Goal: Information Seeking & Learning: Check status

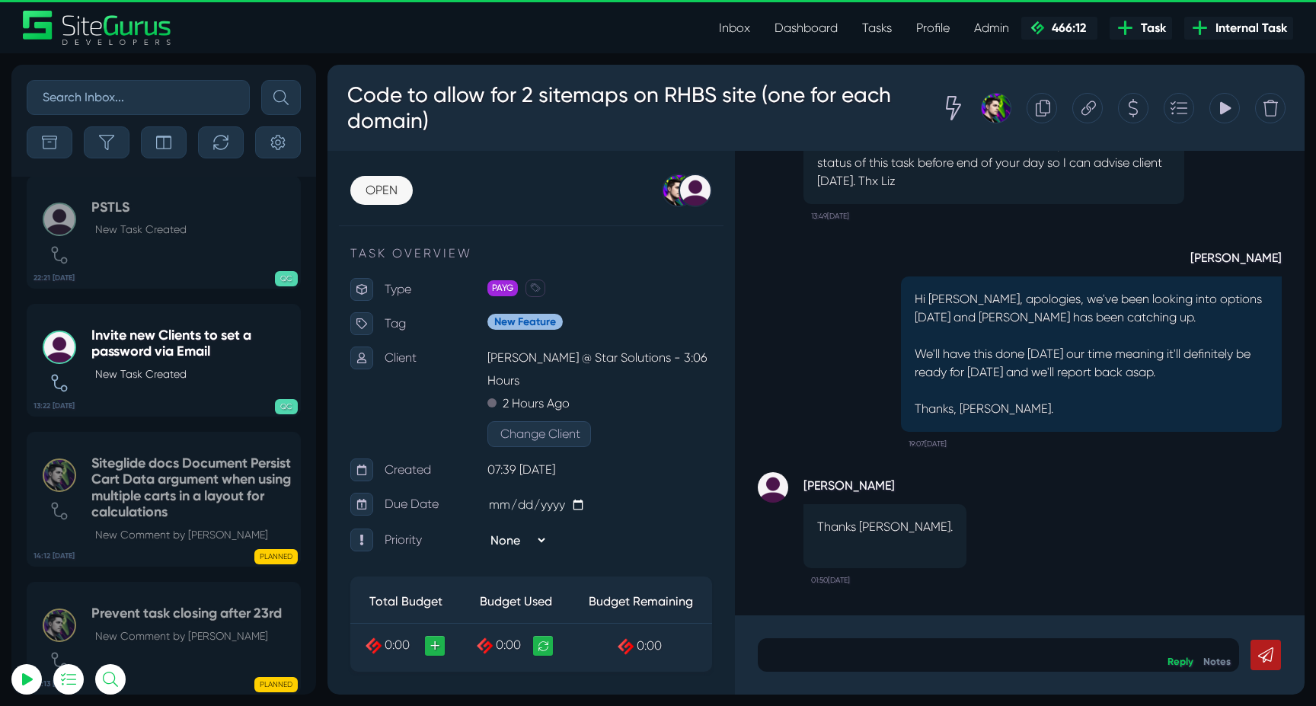
scroll to position [-59808, 0]
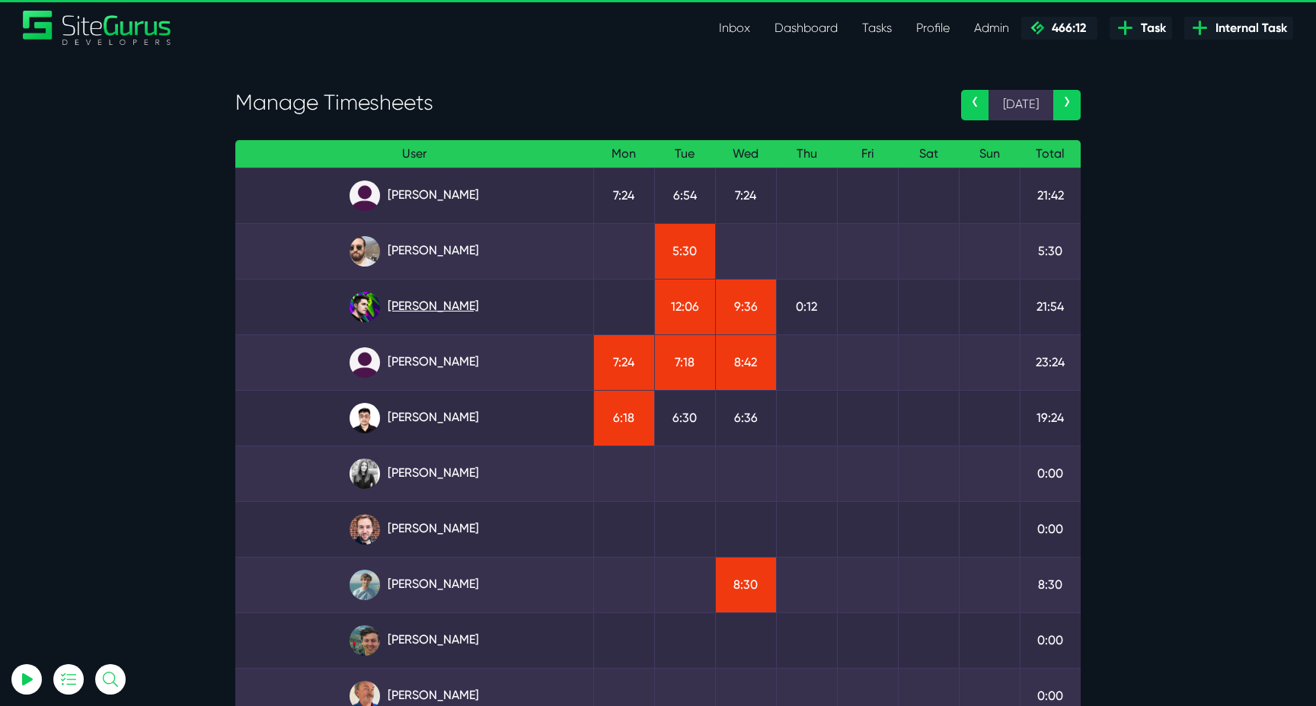
click at [417, 296] on link "Josh Carter" at bounding box center [414, 307] width 334 height 30
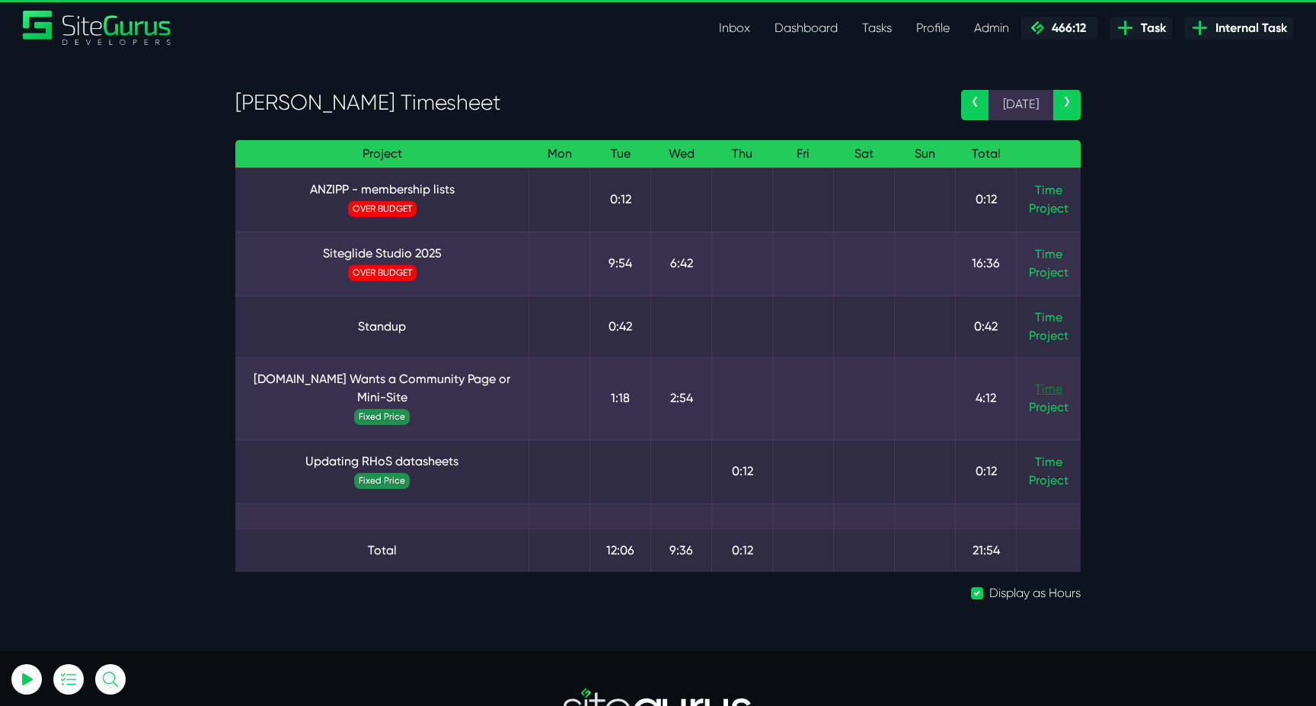
click at [1046, 390] on link "Time" at bounding box center [1048, 388] width 27 height 14
click at [1044, 258] on link "Time" at bounding box center [1048, 254] width 27 height 14
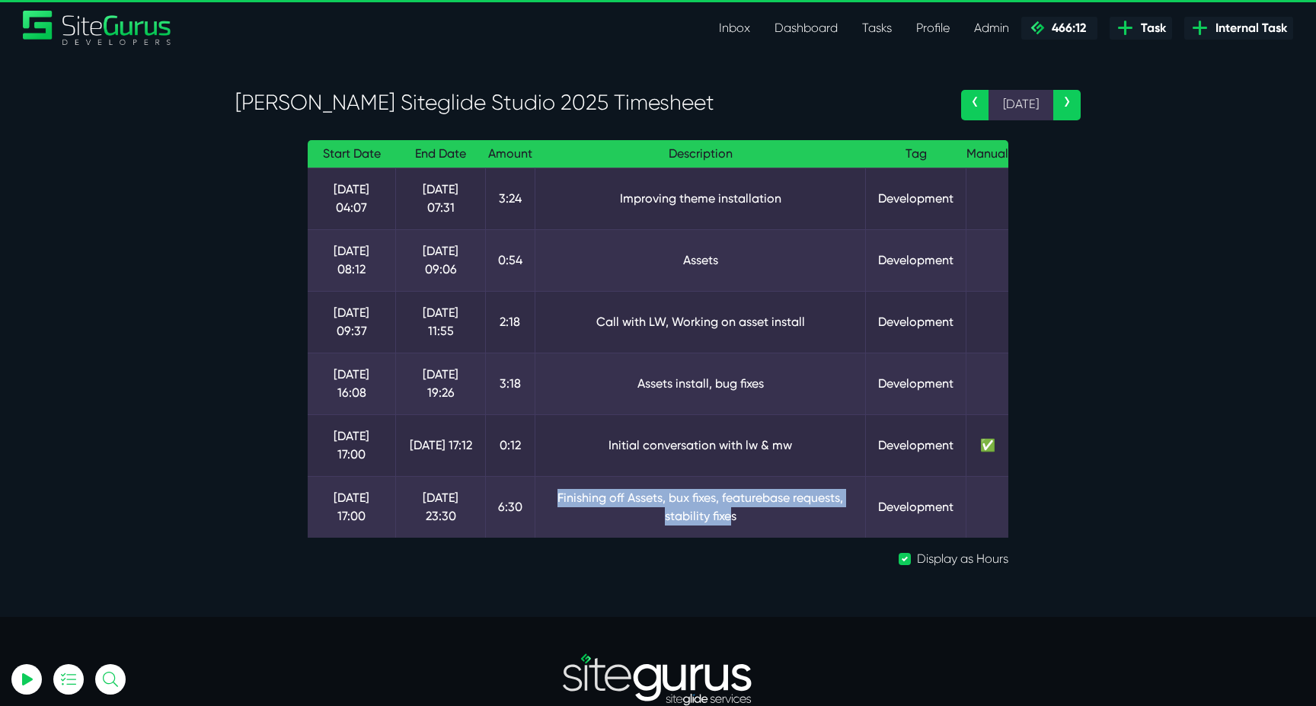
drag, startPoint x: 562, startPoint y: 501, endPoint x: 729, endPoint y: 517, distance: 168.3
click at [729, 517] on td "Finishing off Assets, bux fixes, featurebase requests, stability fixes" at bounding box center [700, 507] width 331 height 62
